Goal: Check status: Check status

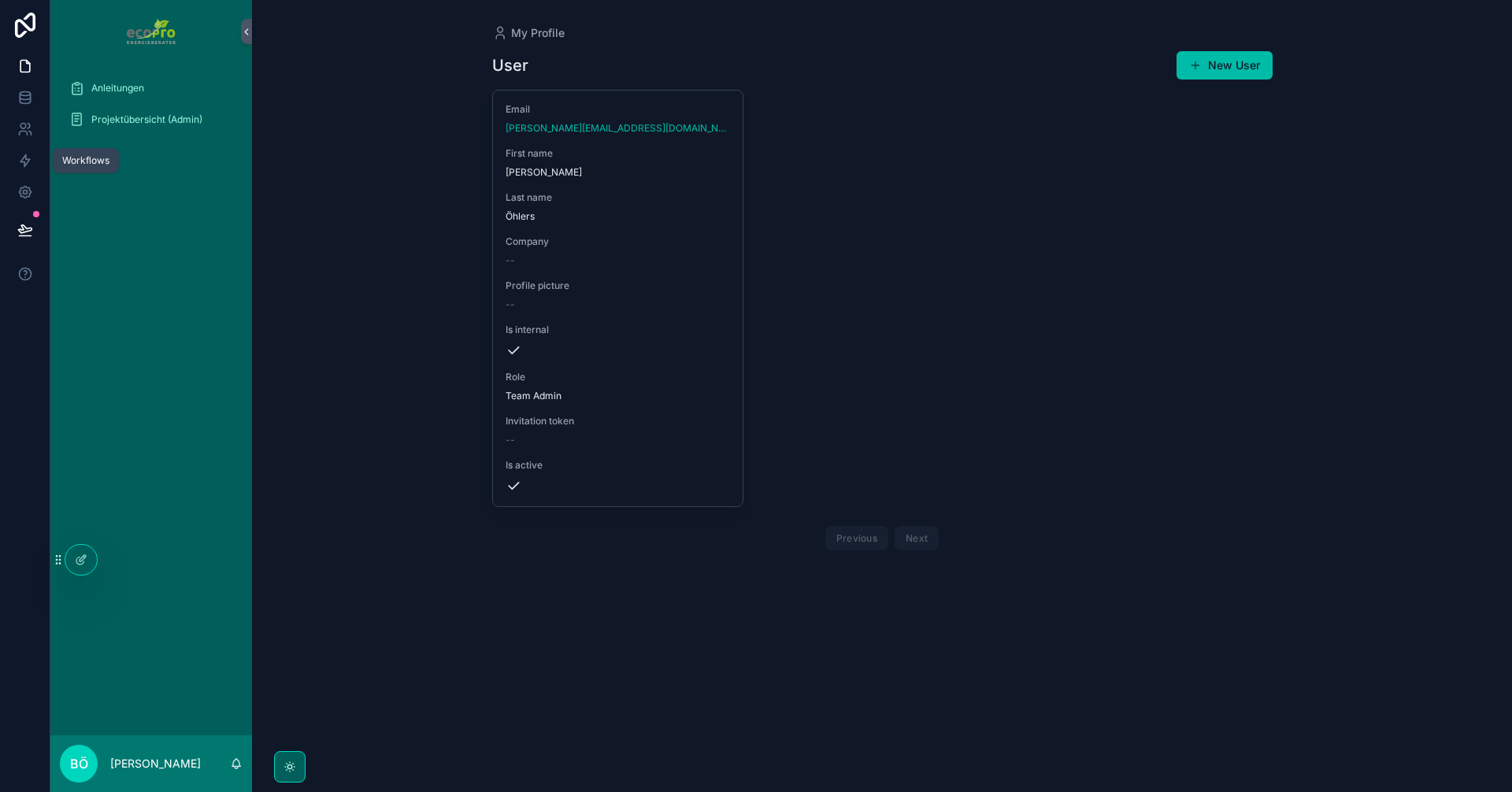
click at [142, 118] on span "Projektübersicht (Admin)" at bounding box center [146, 120] width 111 height 13
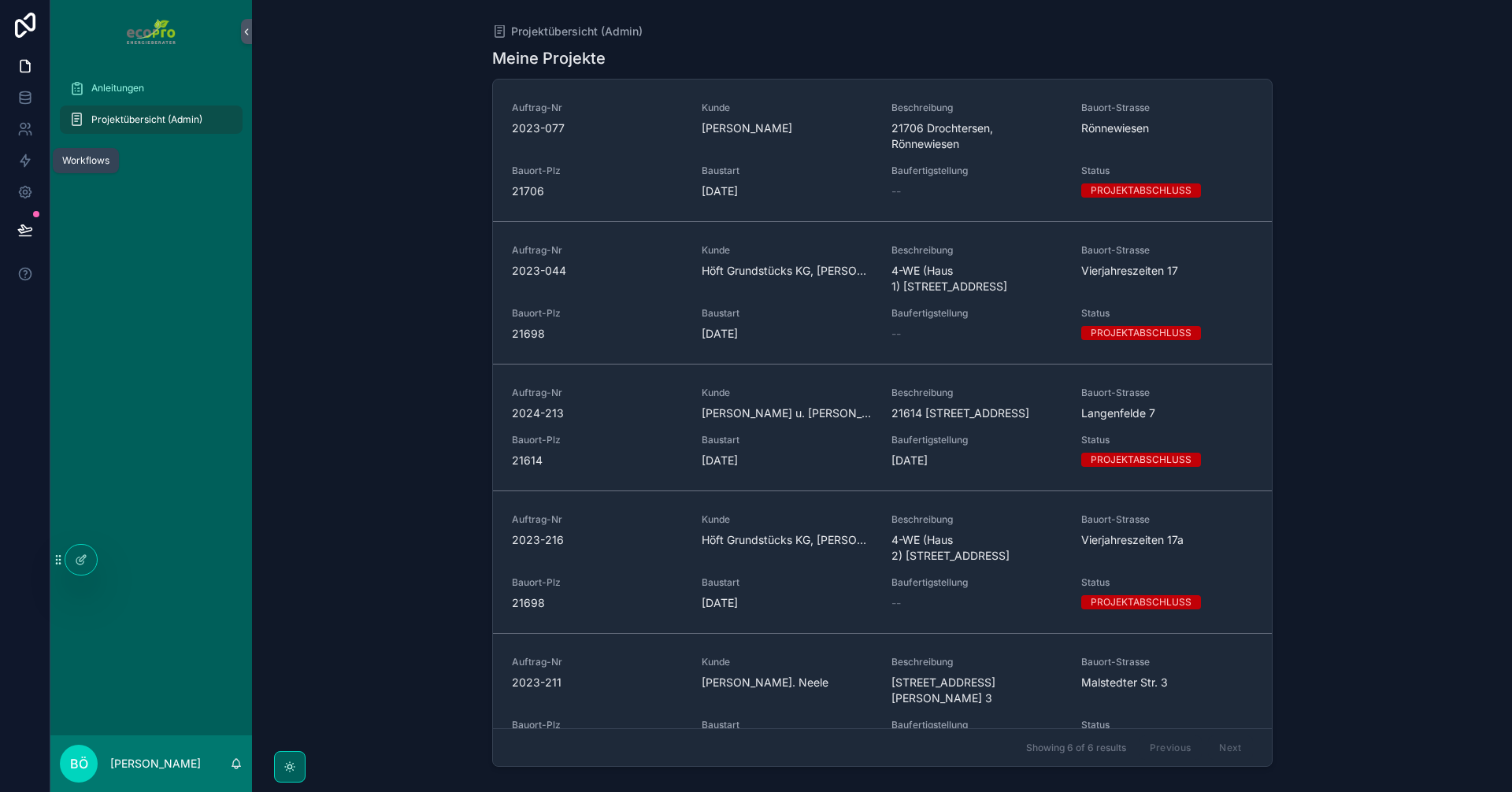
click at [616, 152] on div "Auftrag-Nr 2023-077" at bounding box center [598, 126] width 171 height 50
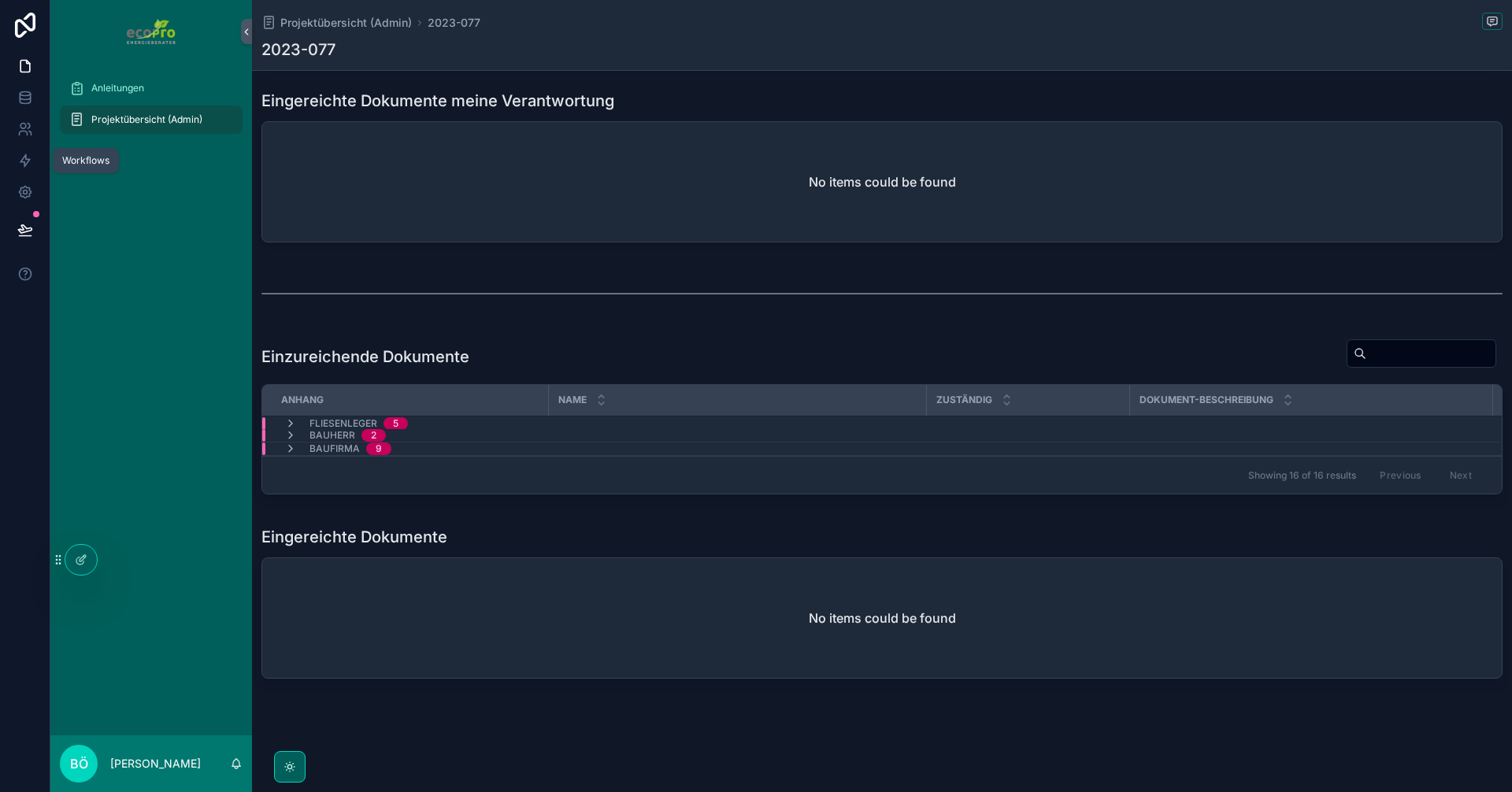
scroll to position [803, 0]
click at [293, 417] on icon "scrollable content" at bounding box center [290, 424] width 13 height 13
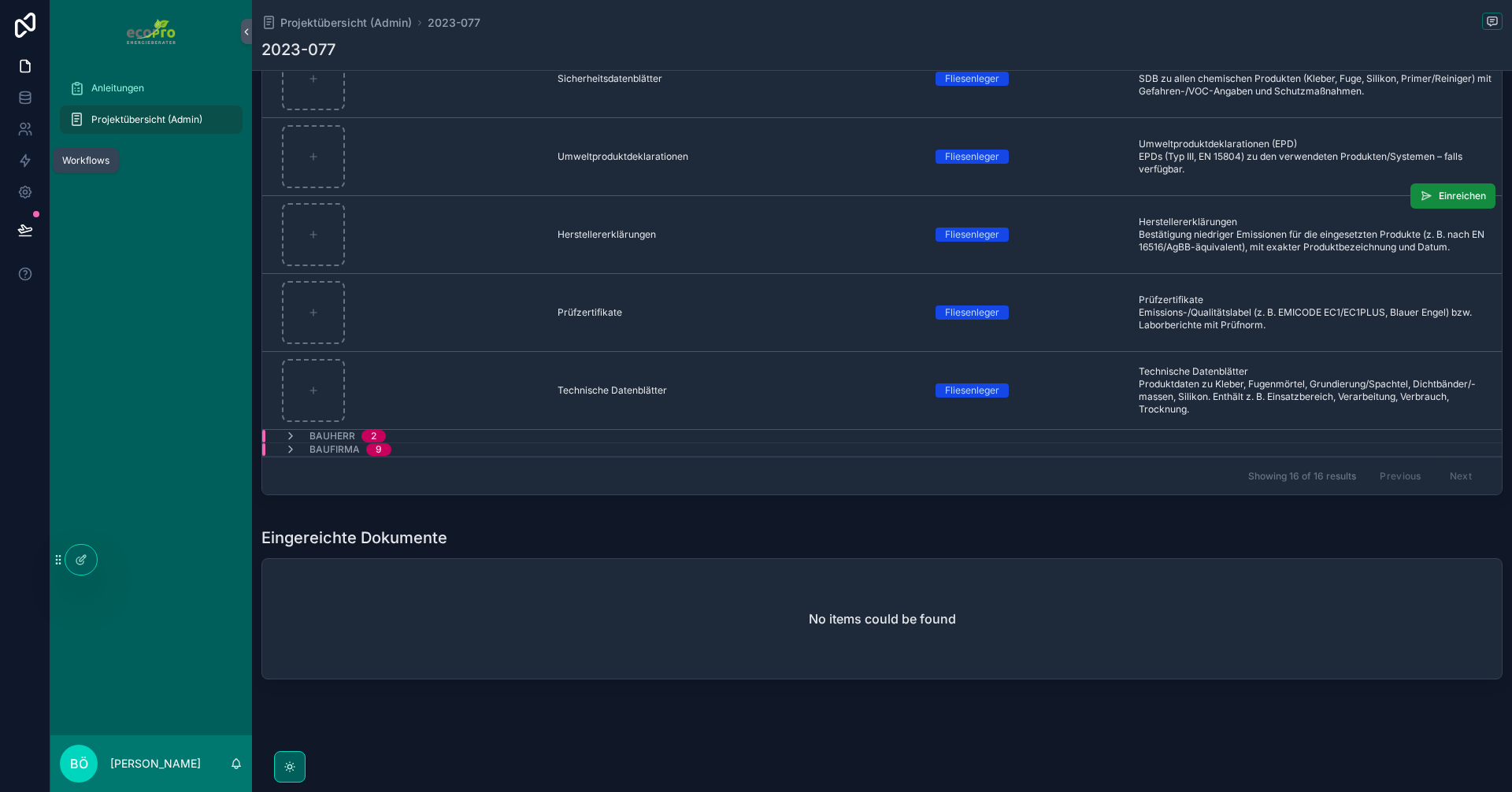
scroll to position [1205, 0]
click at [295, 429] on icon "scrollable content" at bounding box center [290, 435] width 13 height 13
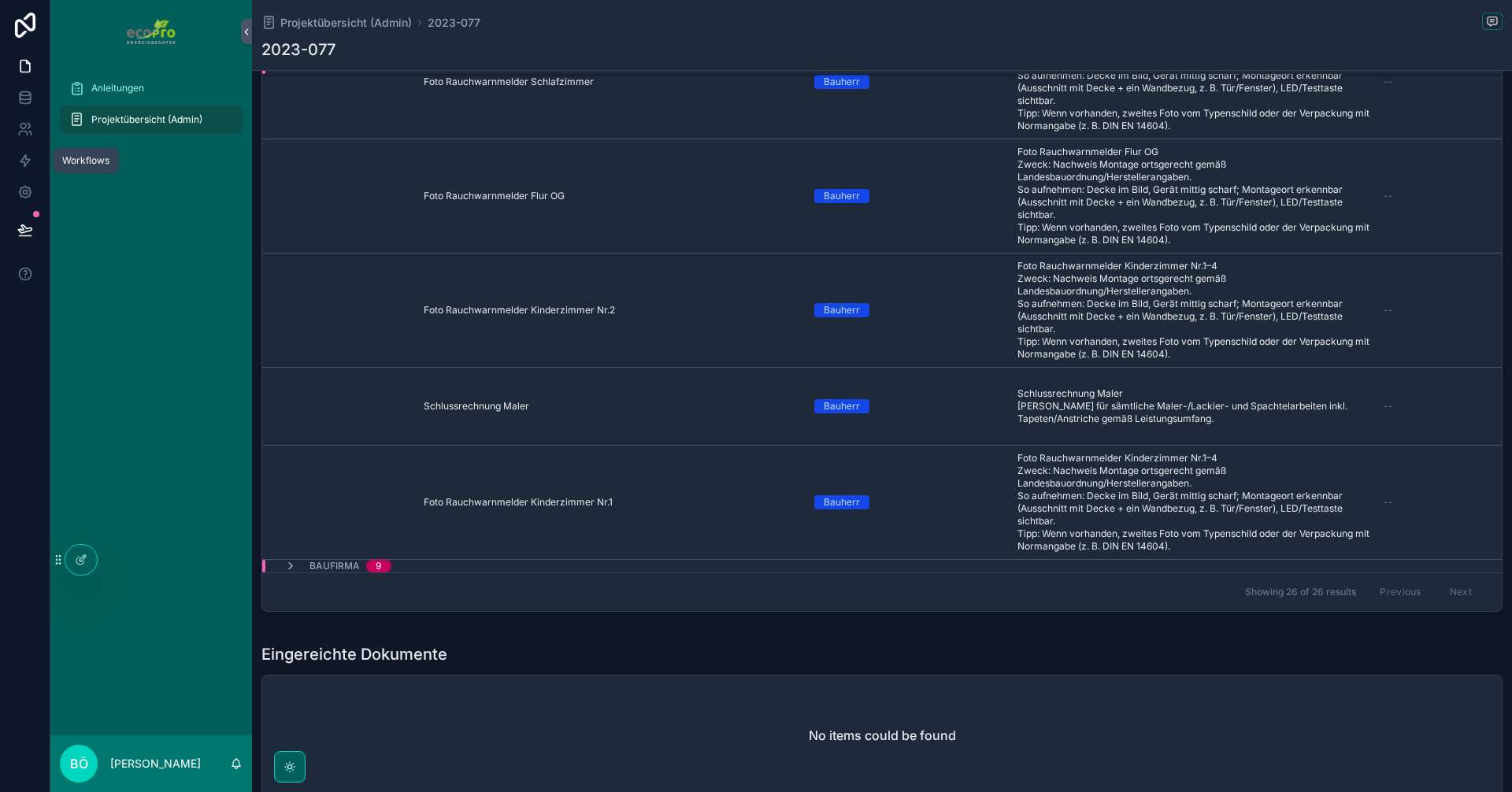
scroll to position [1281, 0]
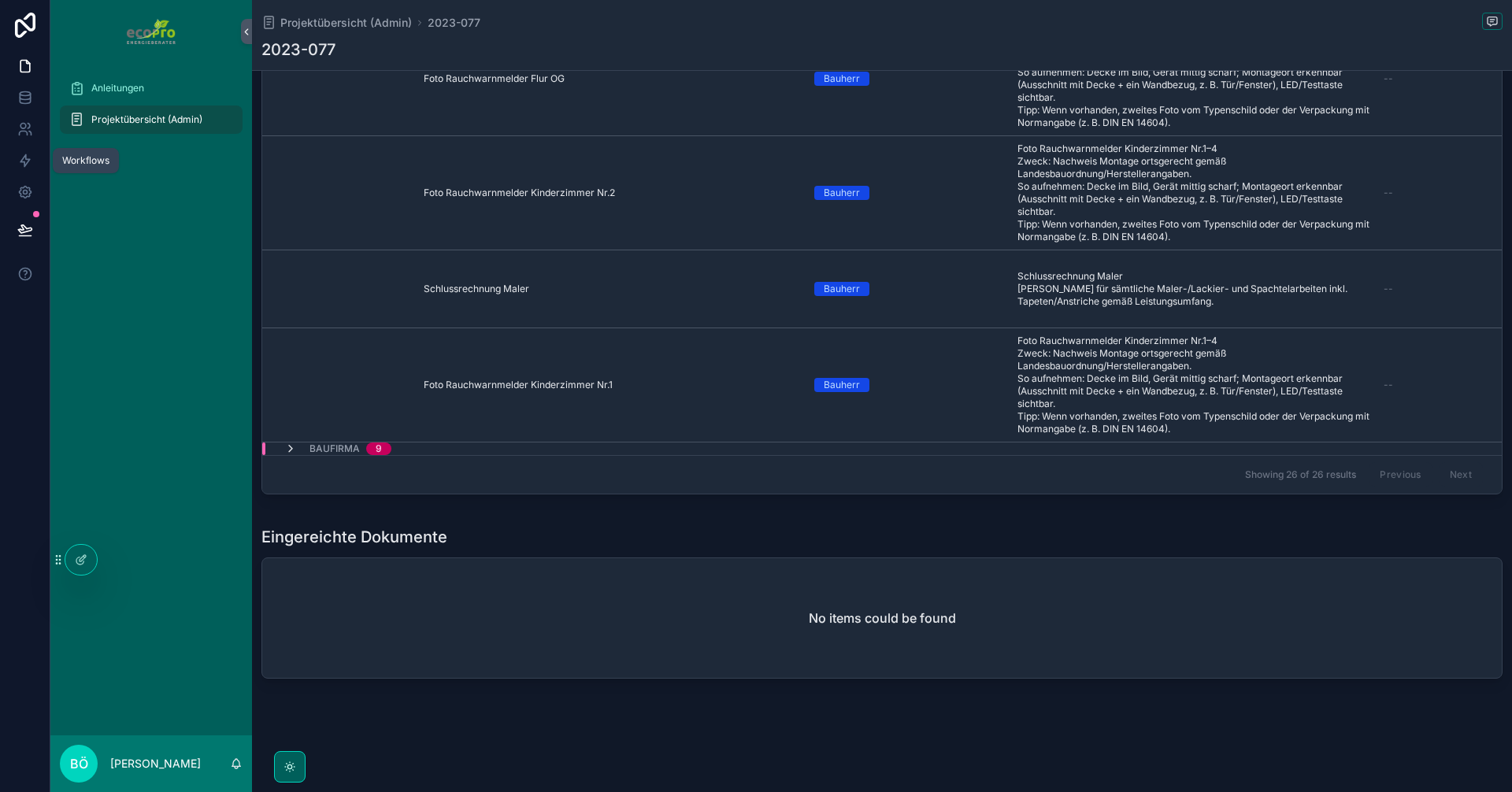
click at [290, 443] on icon "scrollable content" at bounding box center [290, 449] width 13 height 13
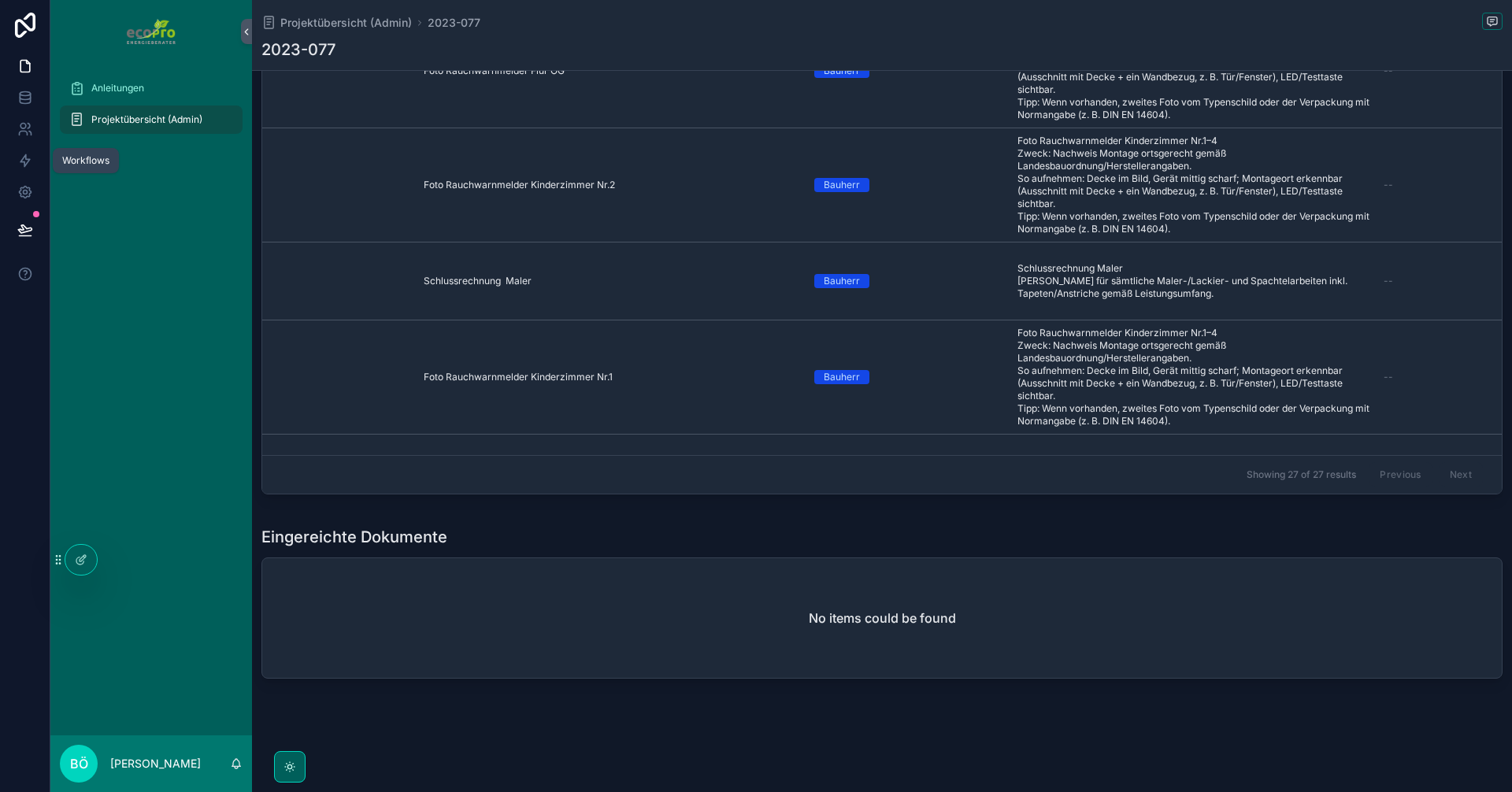
click at [649, 461] on div "Showing 27 of 27 results Previous Next" at bounding box center [882, 474] width 1240 height 37
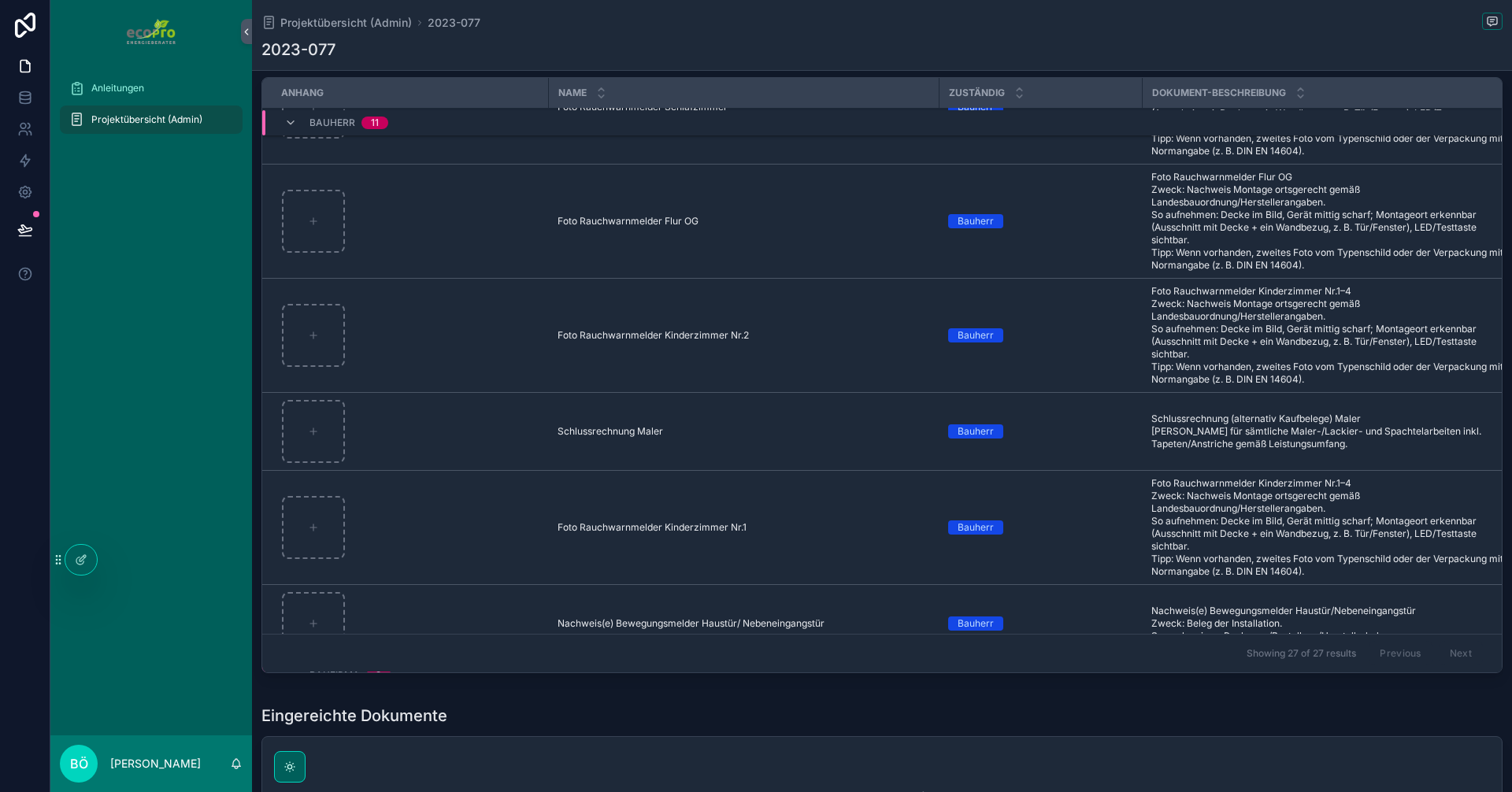
scroll to position [1133, 0]
